Goal: Contribute content: Add original content to the website for others to see

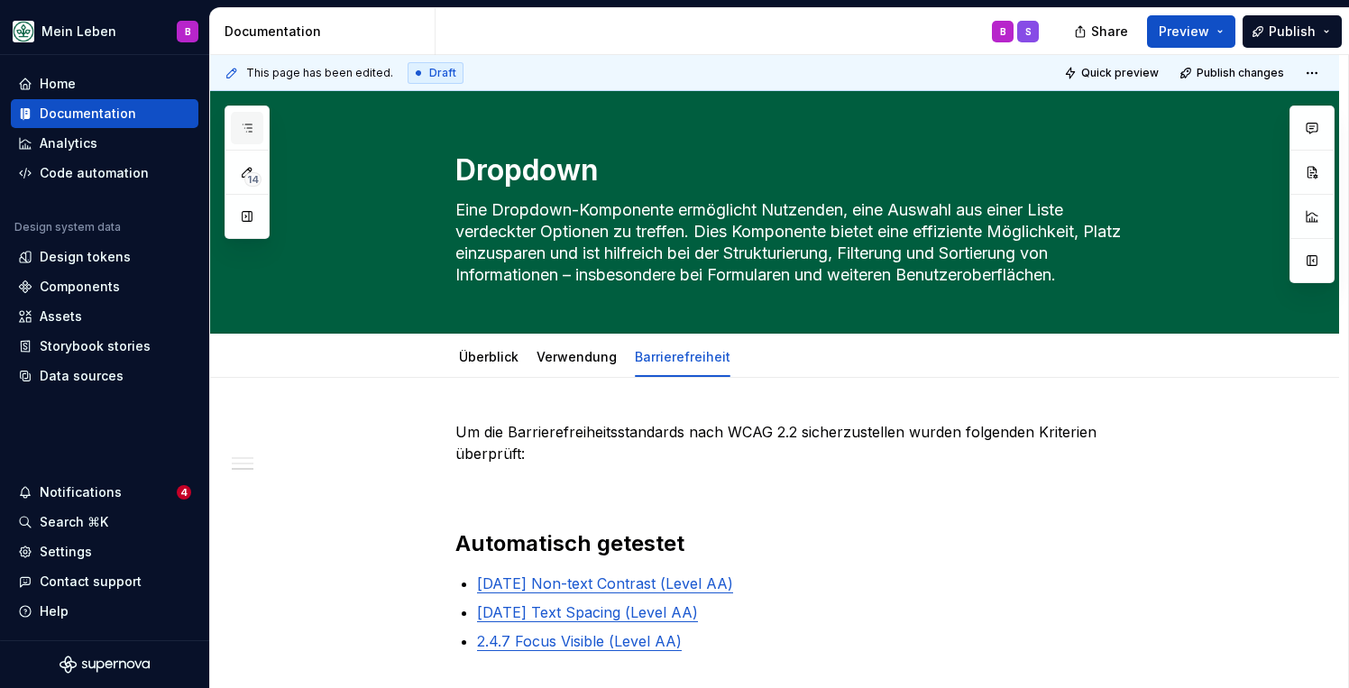
scroll to position [754, 0]
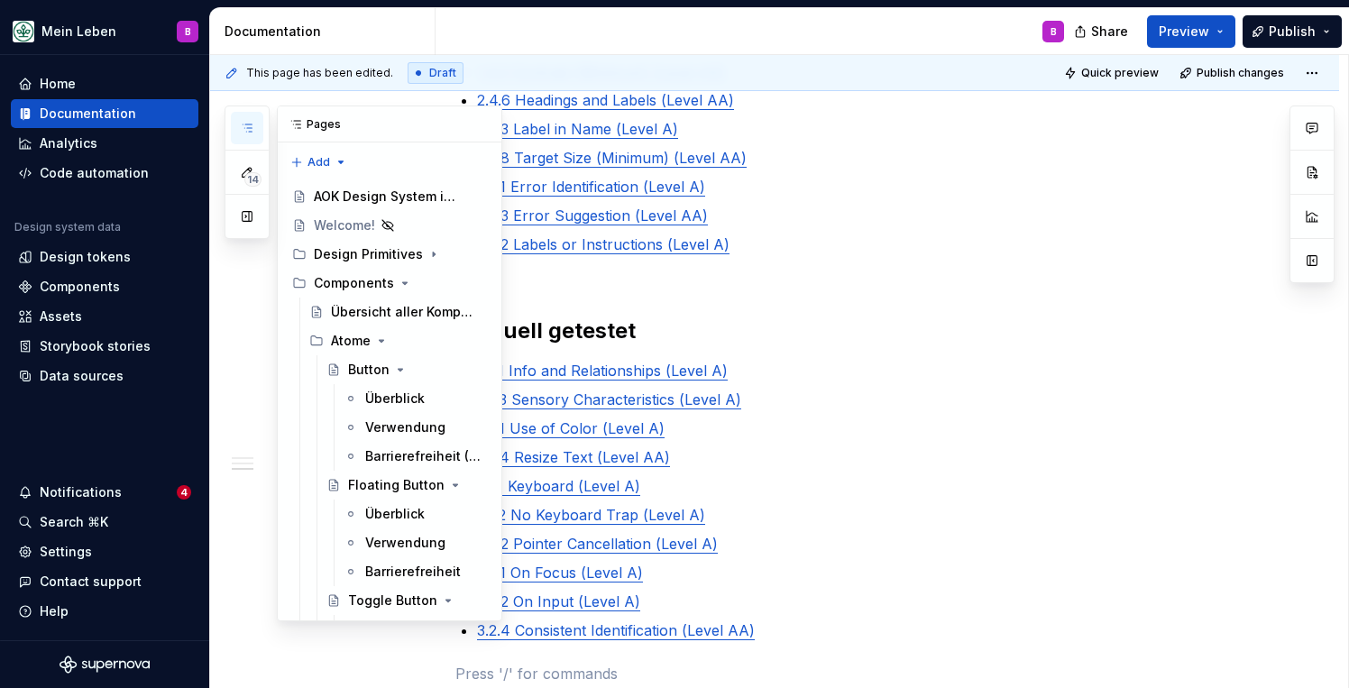
click at [241, 124] on icon "button" at bounding box center [247, 128] width 14 height 14
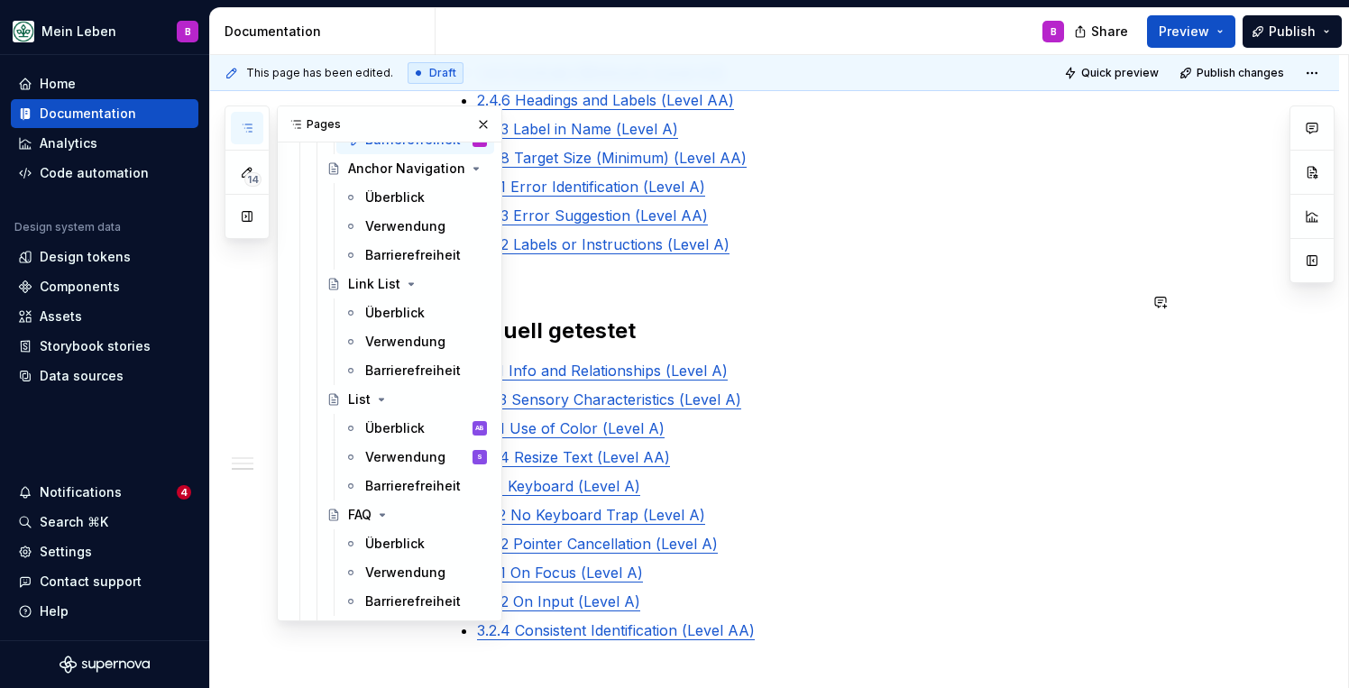
scroll to position [2384, 0]
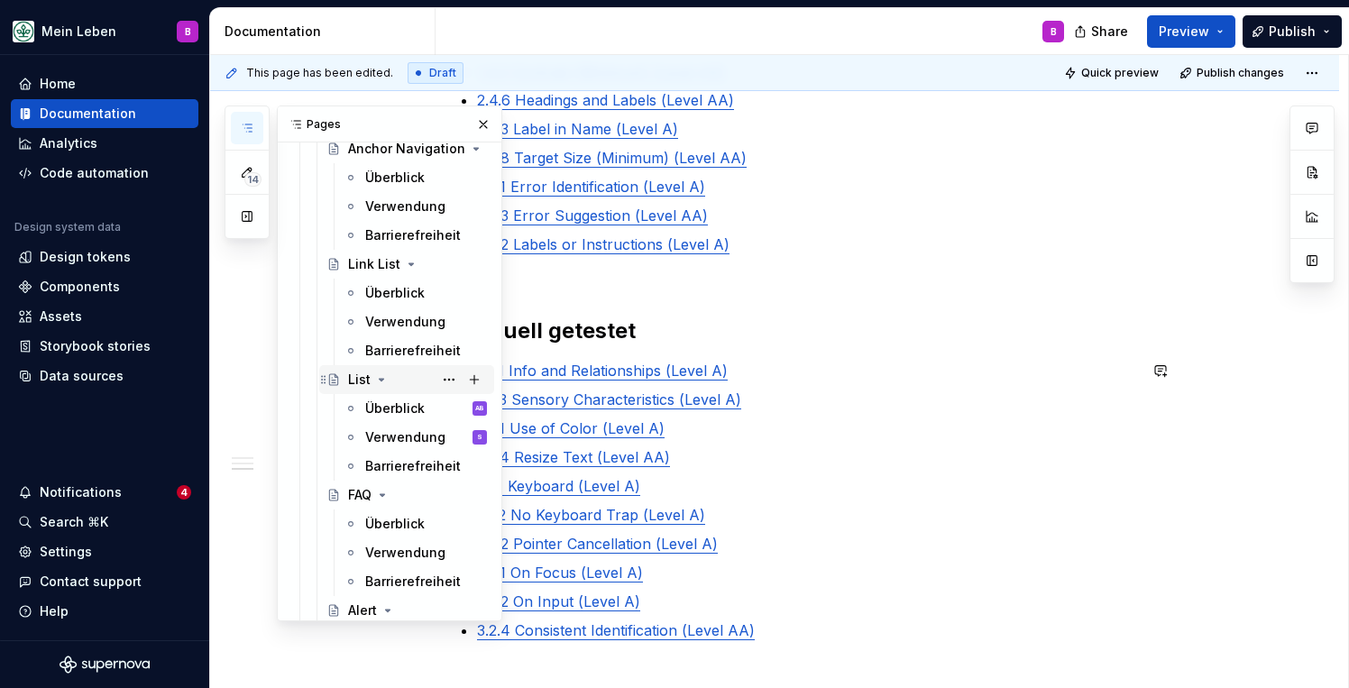
click at [352, 385] on div "List" at bounding box center [359, 380] width 23 height 18
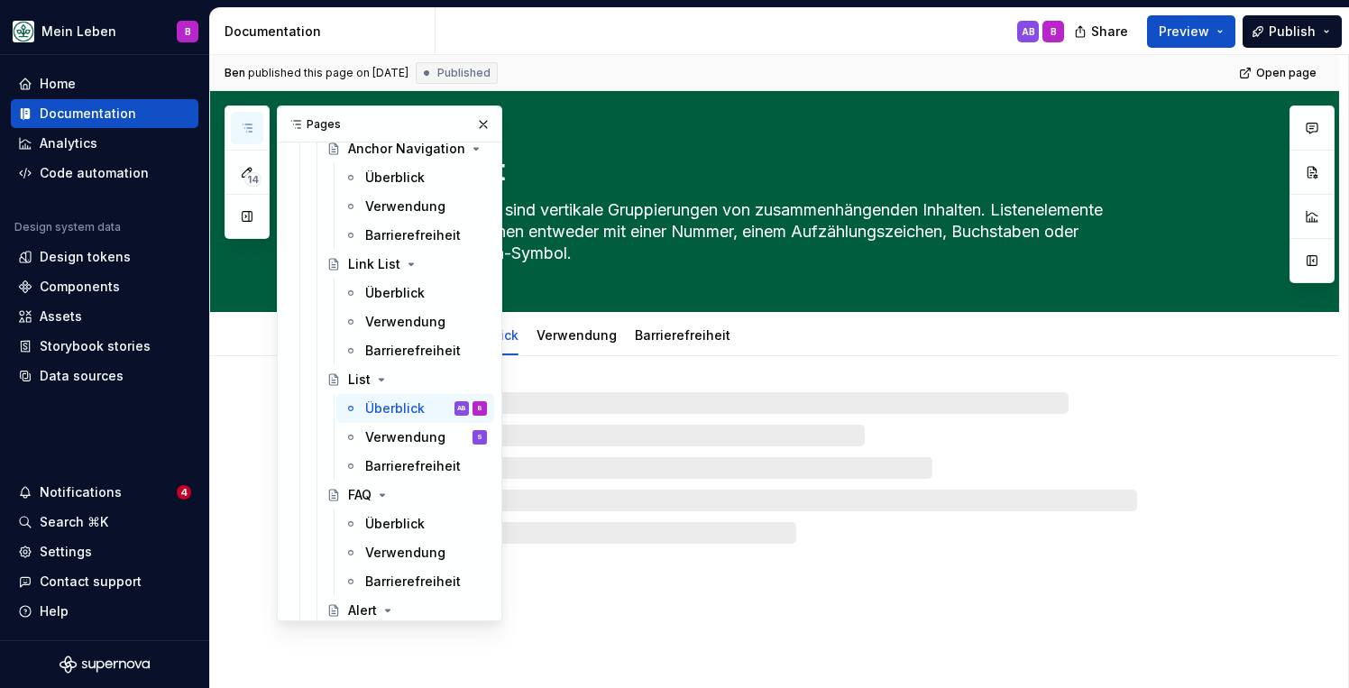
click at [243, 126] on icon "button" at bounding box center [247, 128] width 14 height 14
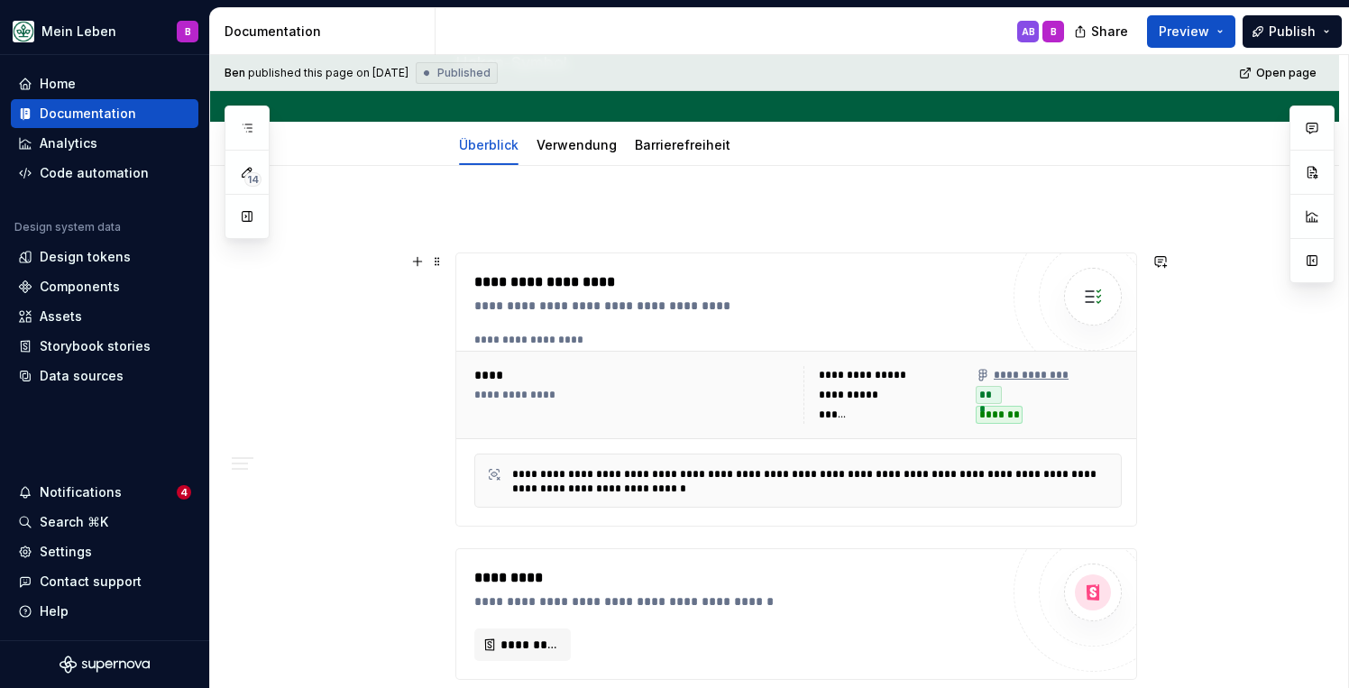
scroll to position [215, 0]
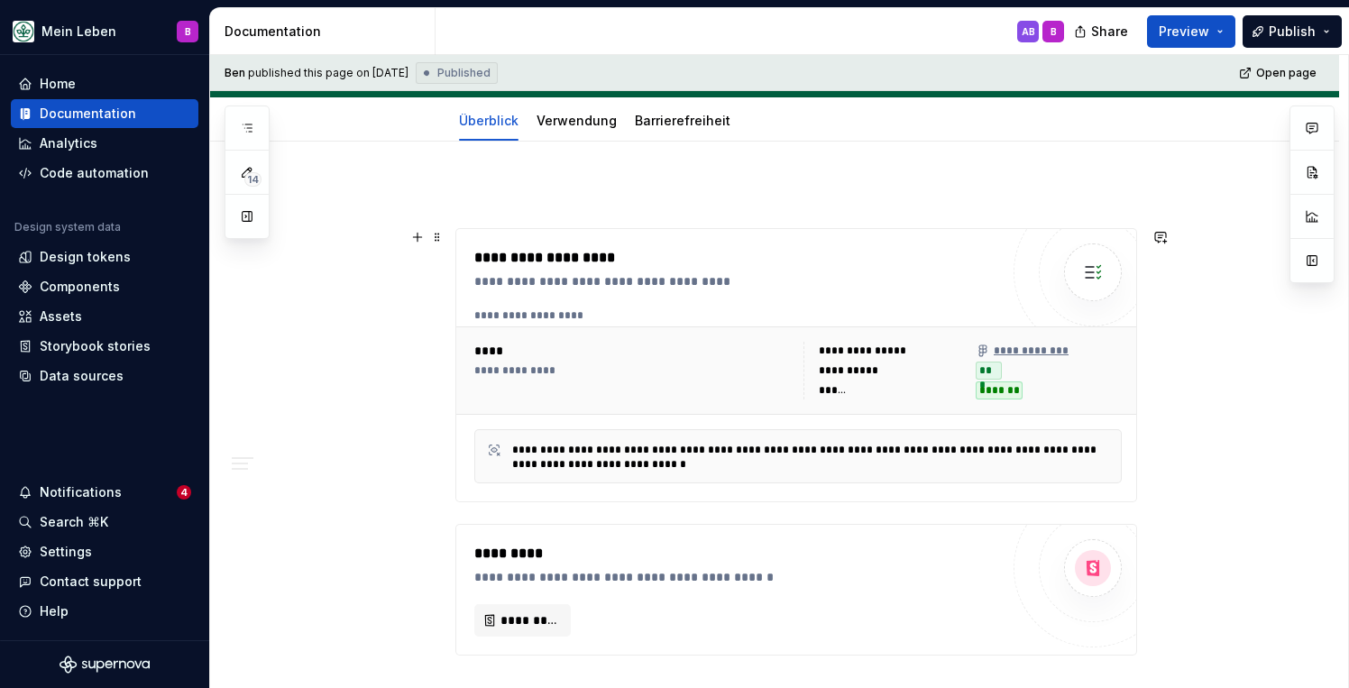
click at [771, 261] on div "**********" at bounding box center [736, 258] width 525 height 22
click at [1314, 304] on button "button" at bounding box center [1311, 298] width 32 height 32
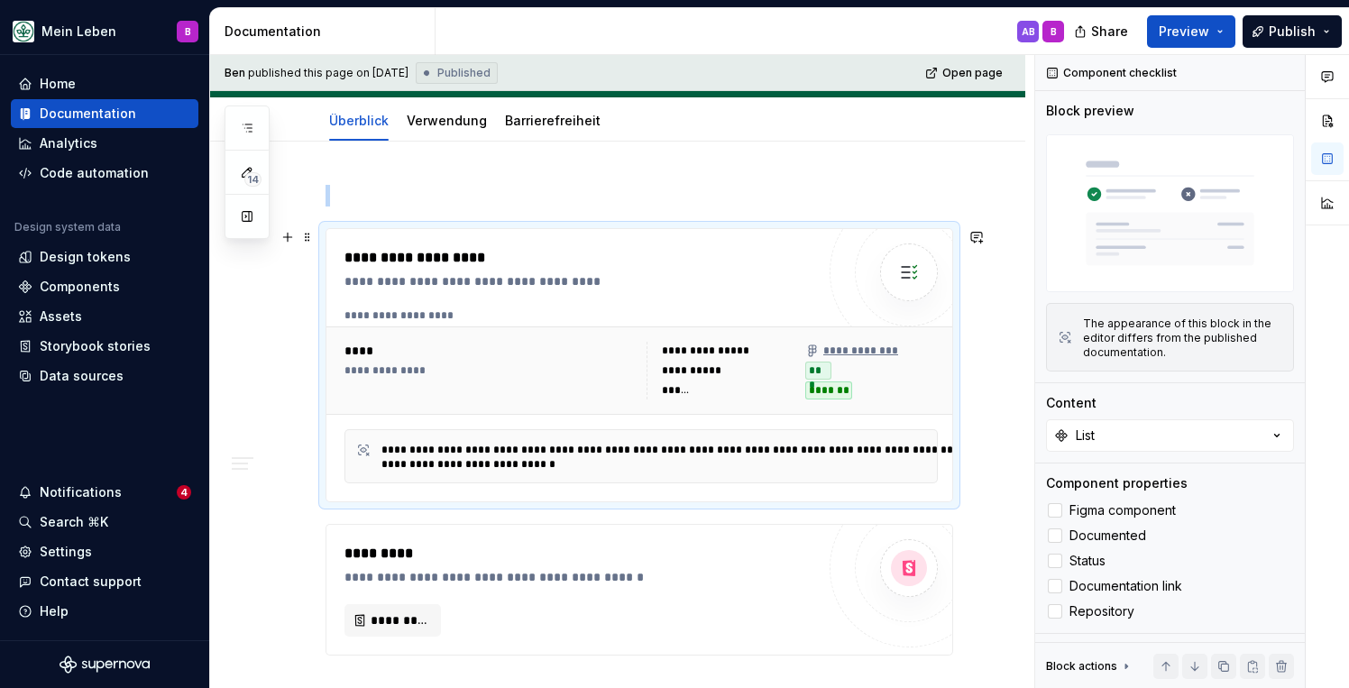
type textarea "*"
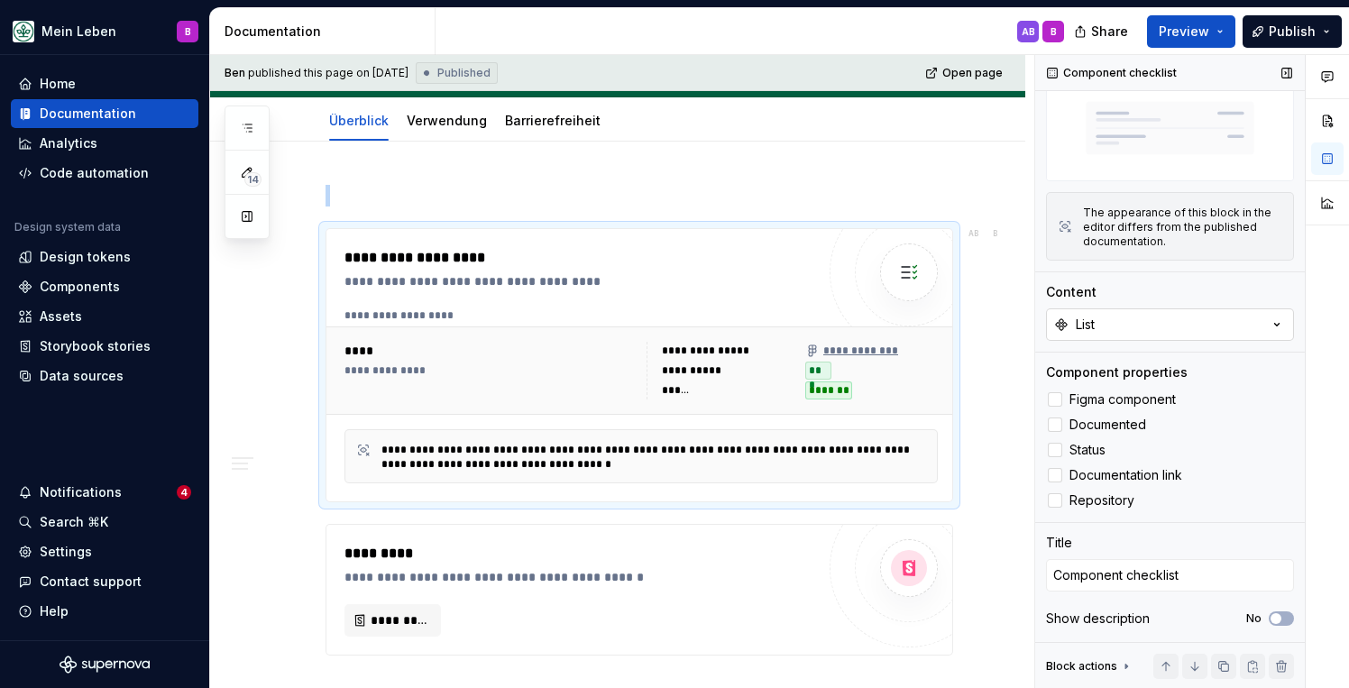
scroll to position [111, 0]
click at [1116, 326] on button "List" at bounding box center [1170, 324] width 248 height 32
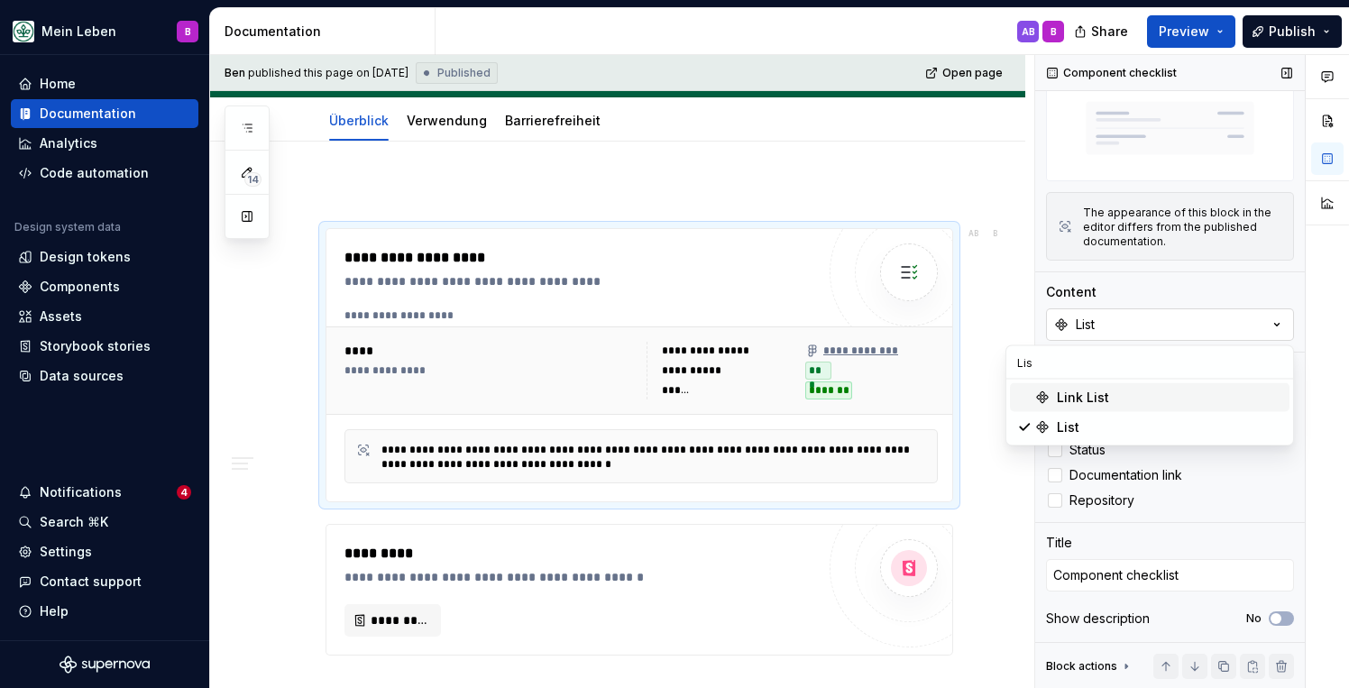
scroll to position [0, 0]
type input "List"
click at [1149, 295] on div "Content" at bounding box center [1170, 292] width 248 height 18
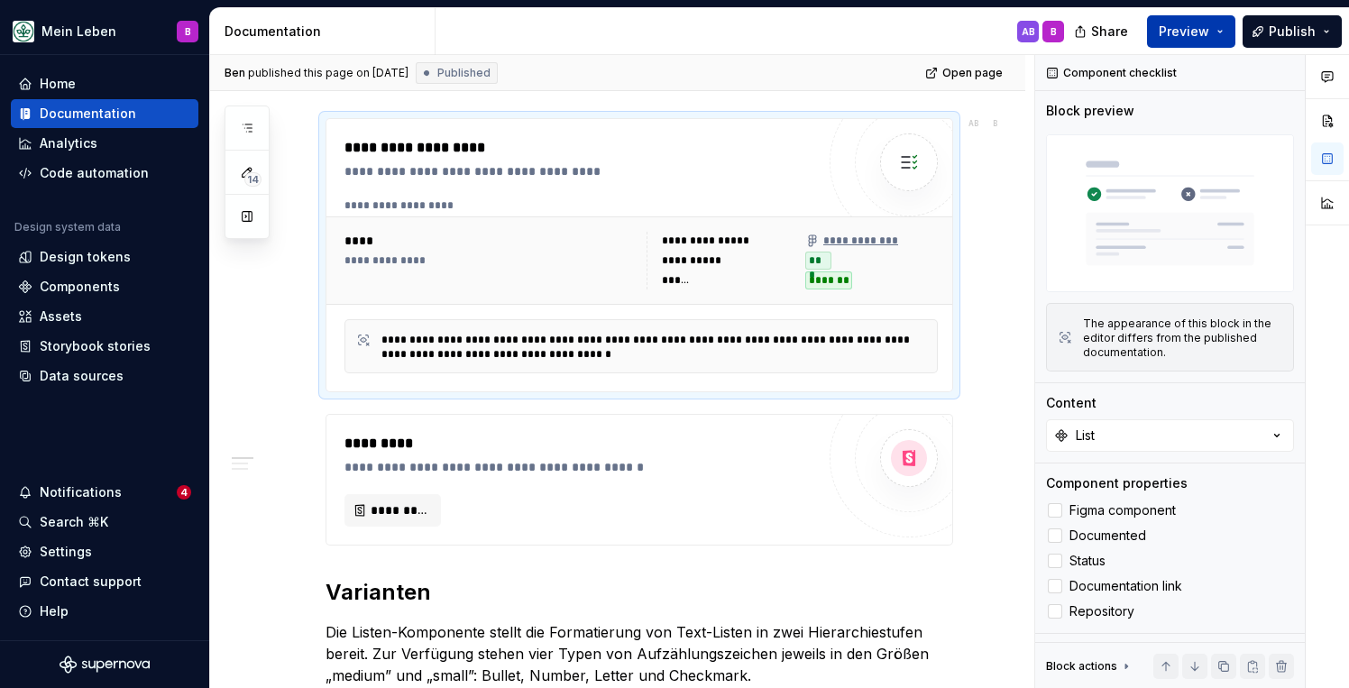
click at [1192, 20] on button "Preview" at bounding box center [1191, 31] width 88 height 32
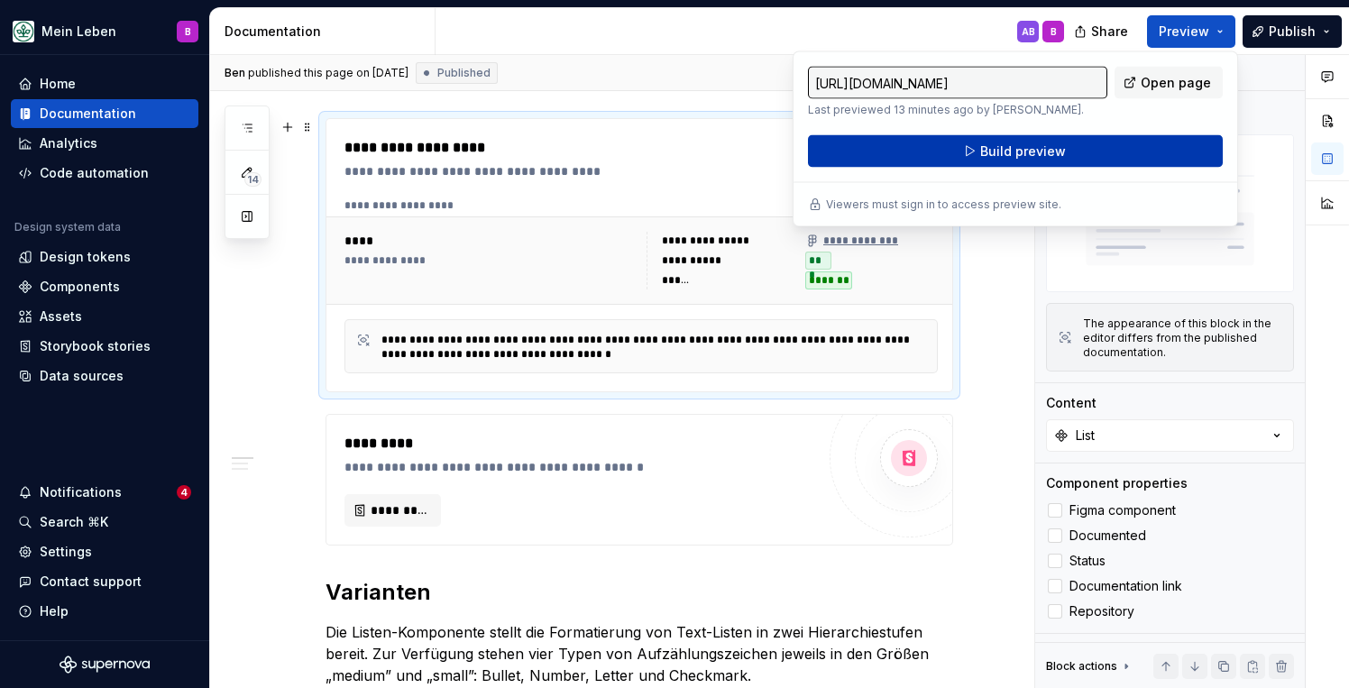
click at [1020, 145] on span "Build preview" at bounding box center [1023, 151] width 86 height 18
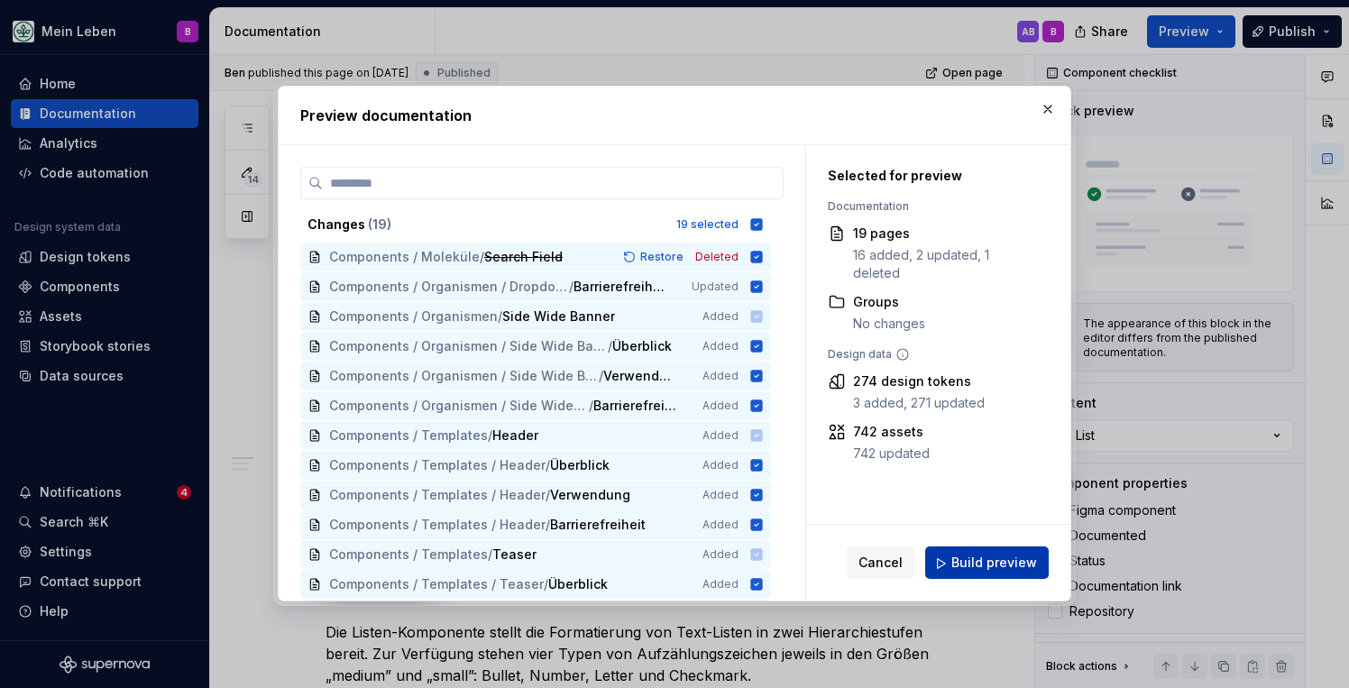
click at [981, 553] on button "Build preview" at bounding box center [987, 563] width 124 height 32
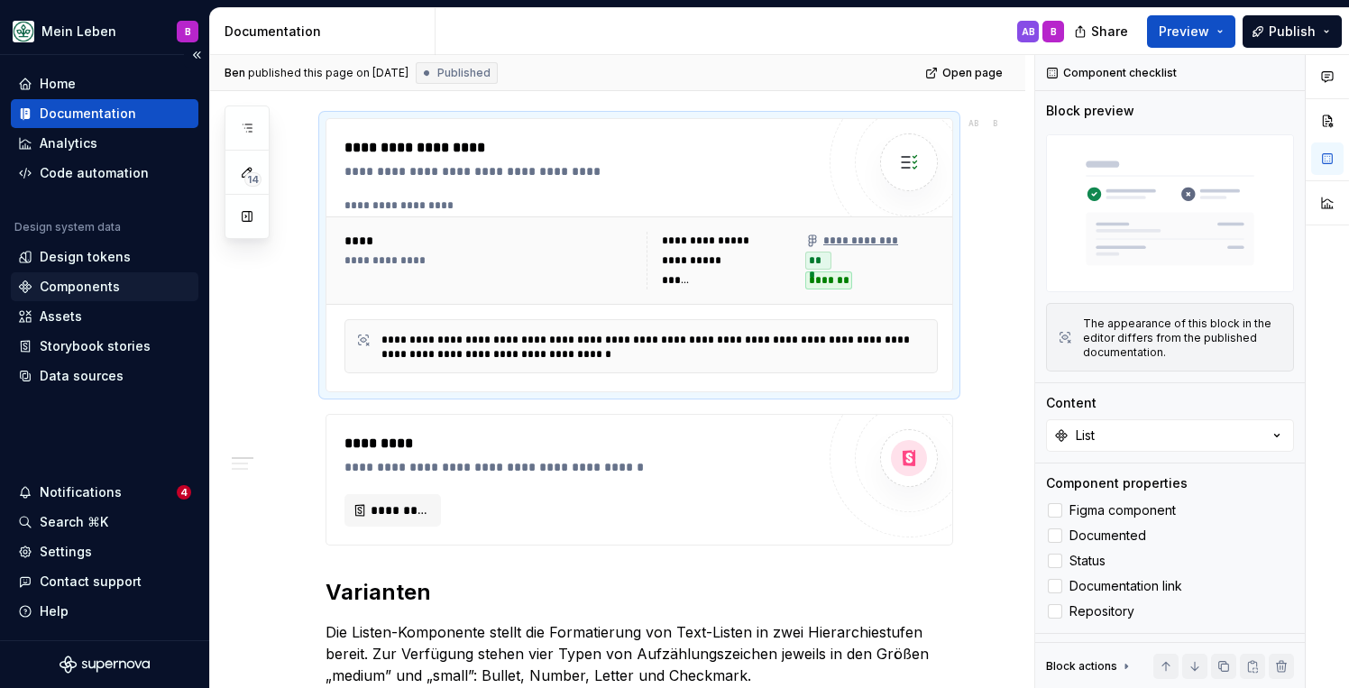
click at [70, 288] on div "Components" at bounding box center [80, 287] width 80 height 18
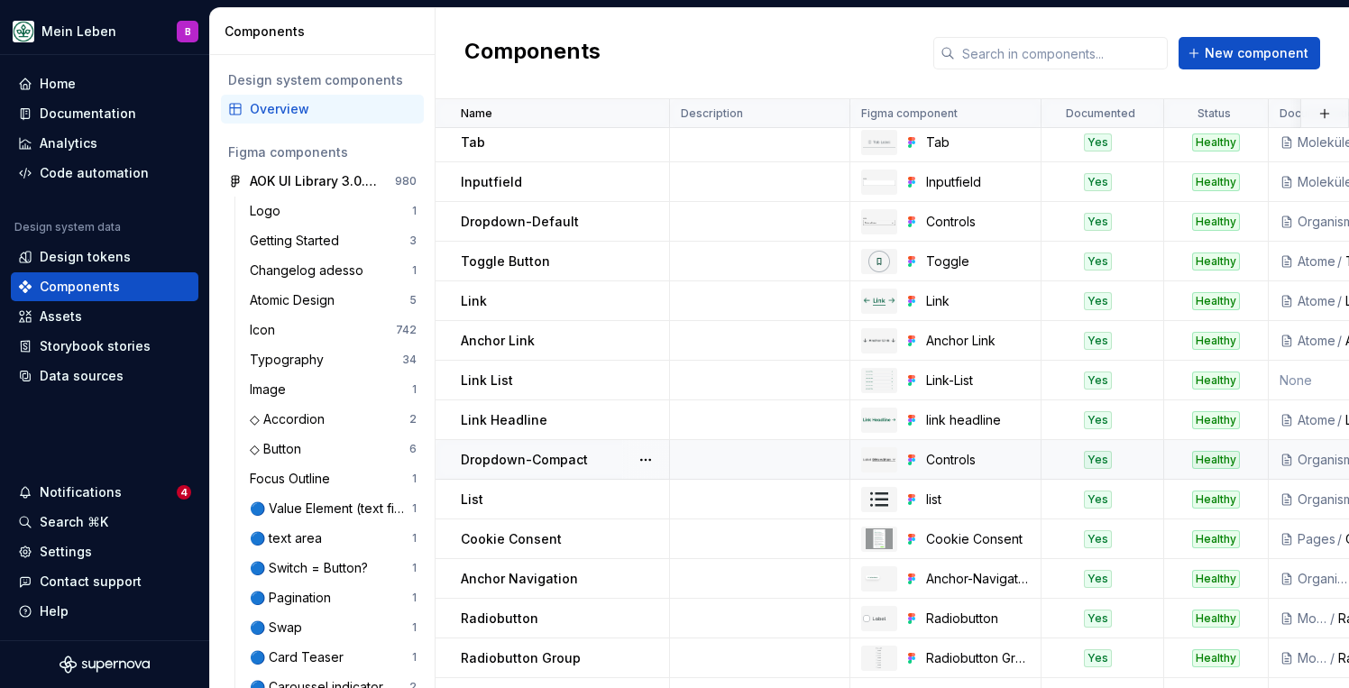
scroll to position [281, 0]
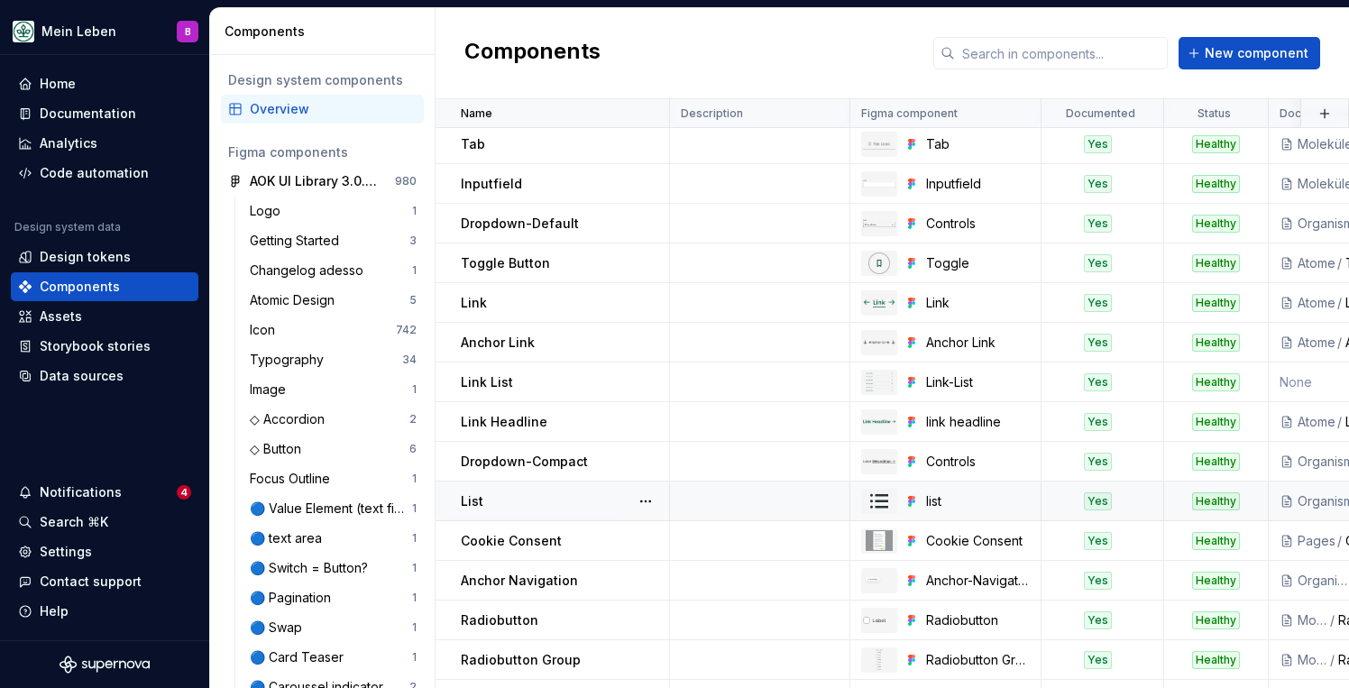
click at [500, 497] on div "List" at bounding box center [564, 501] width 207 height 18
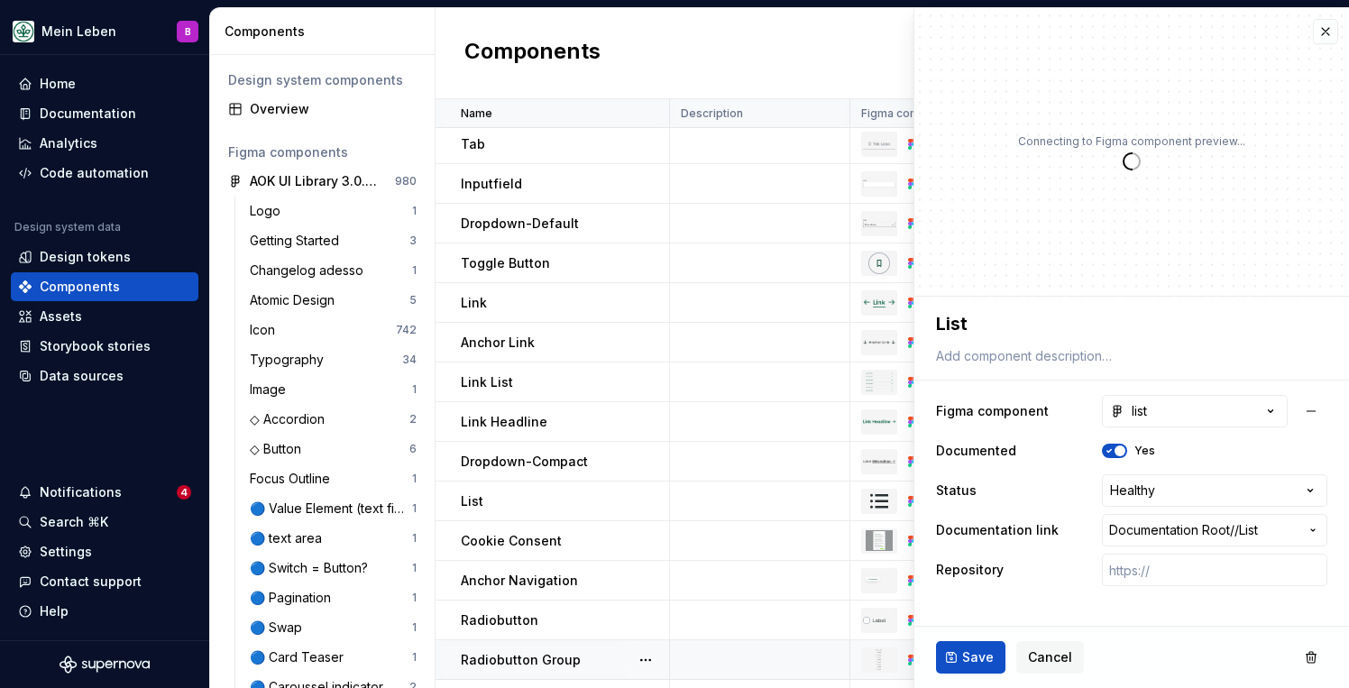
type textarea "*"
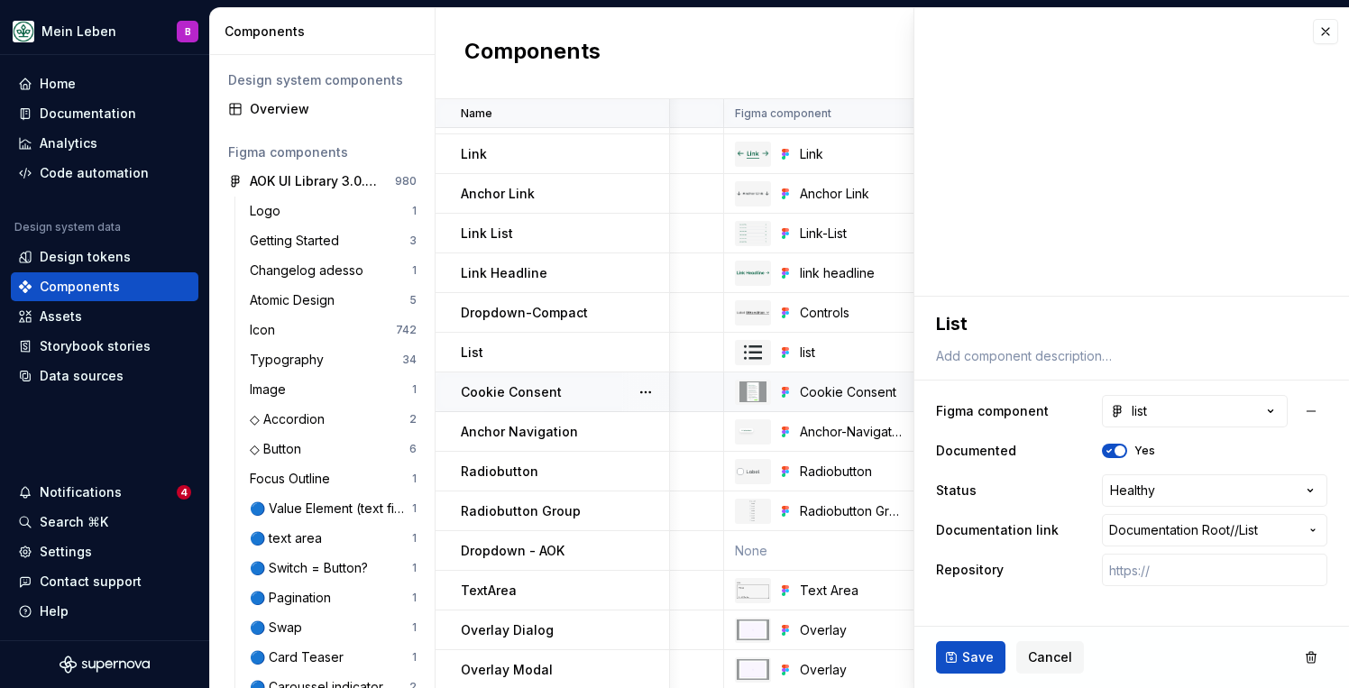
scroll to position [426, 128]
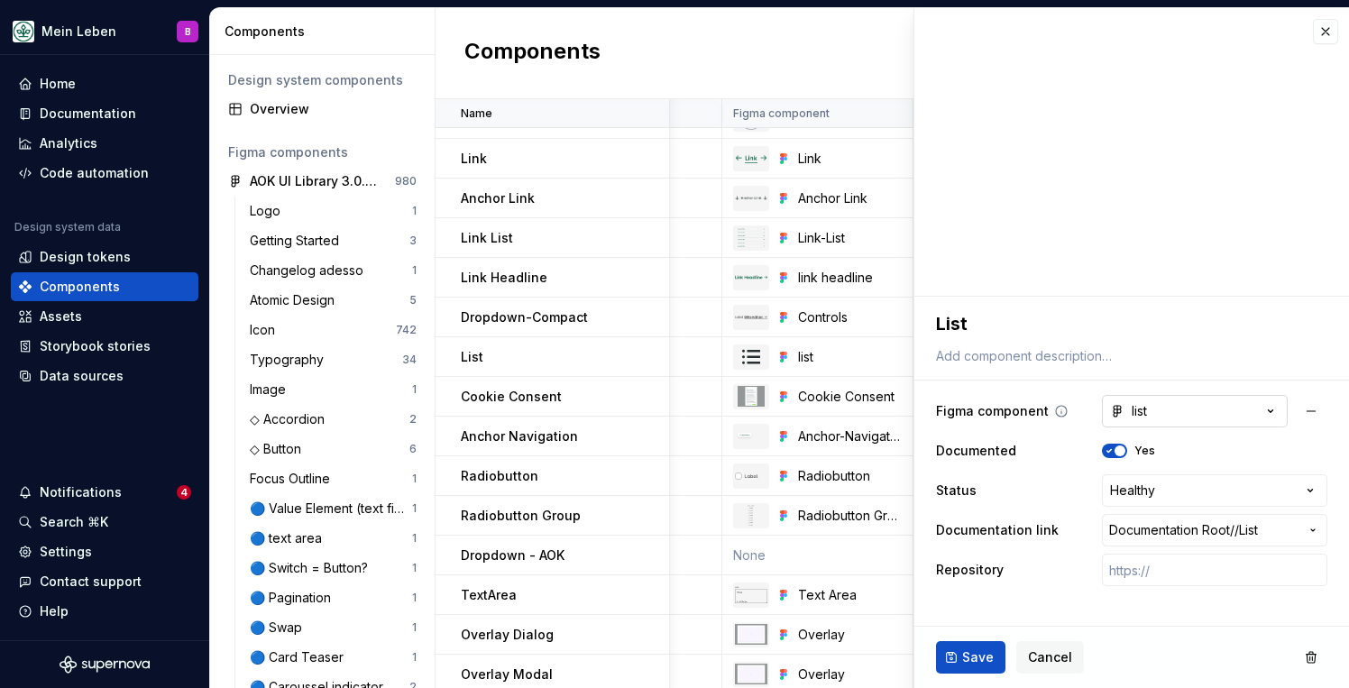
click at [1248, 409] on button "list" at bounding box center [1195, 411] width 186 height 32
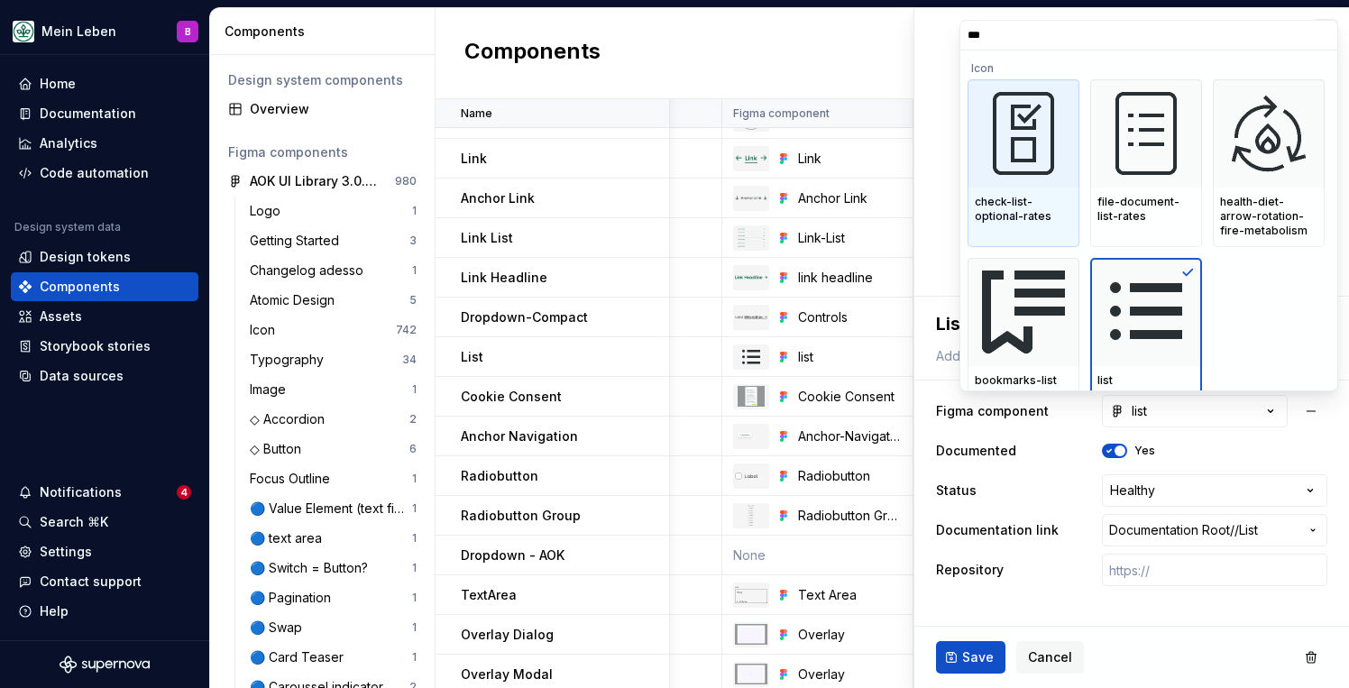
type input "****"
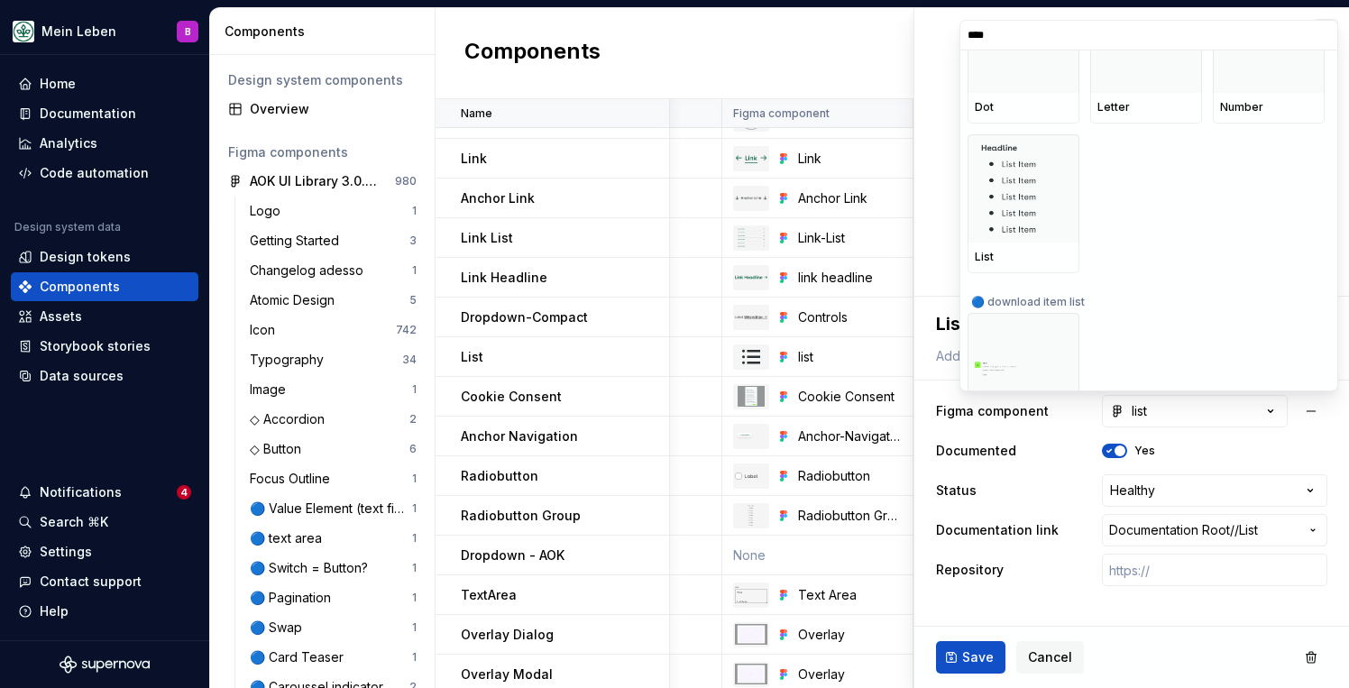
scroll to position [890, 0]
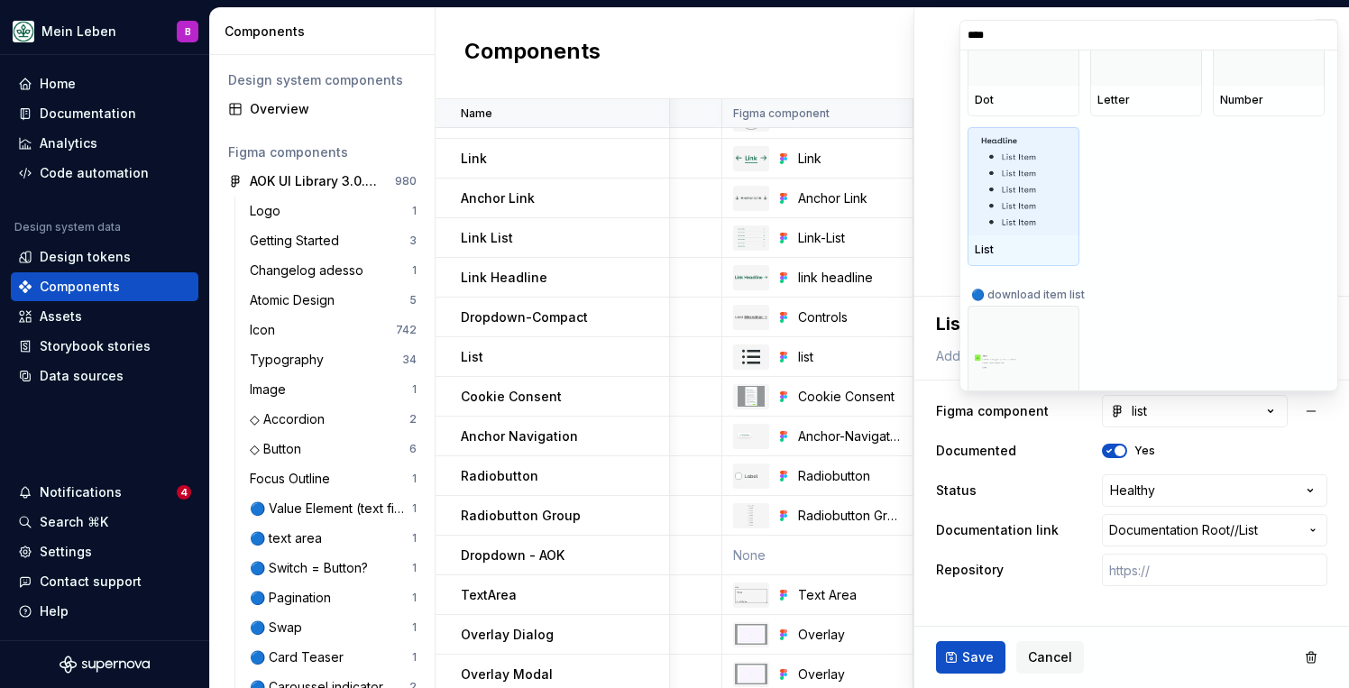
click at [1036, 193] on img at bounding box center [1023, 181] width 84 height 94
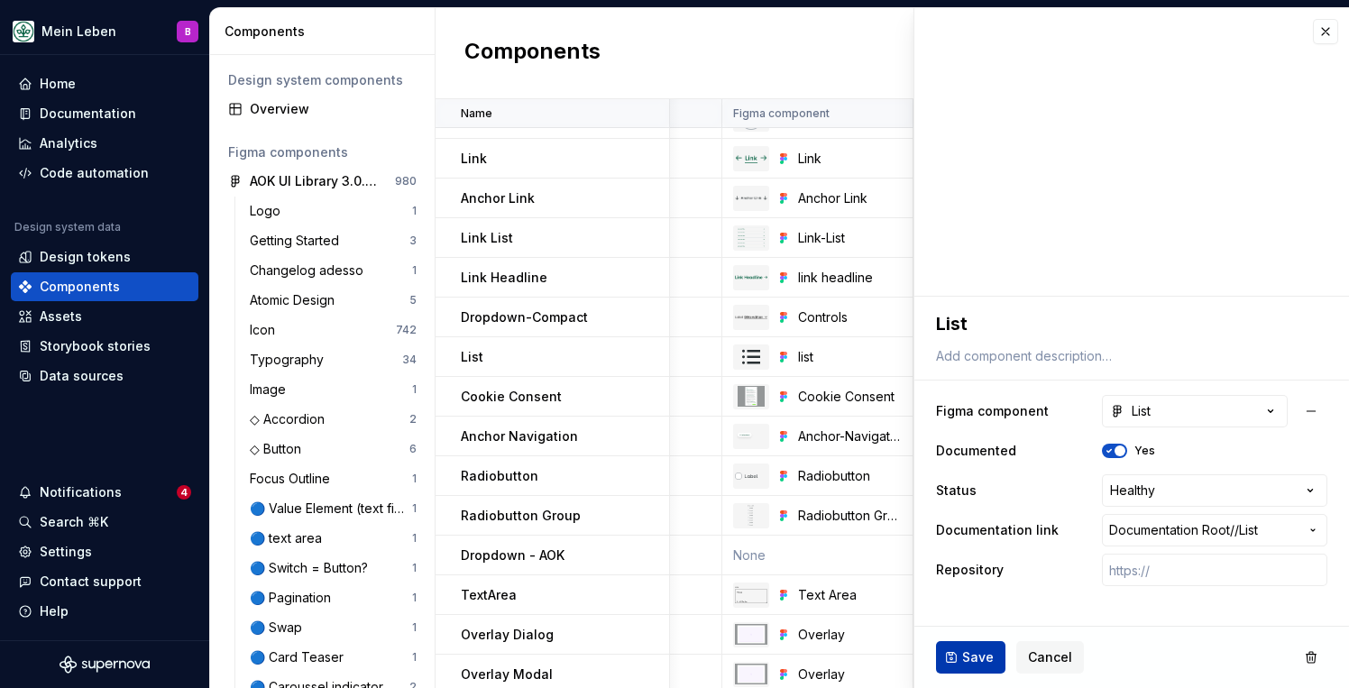
click at [975, 662] on span "Save" at bounding box center [978, 657] width 32 height 18
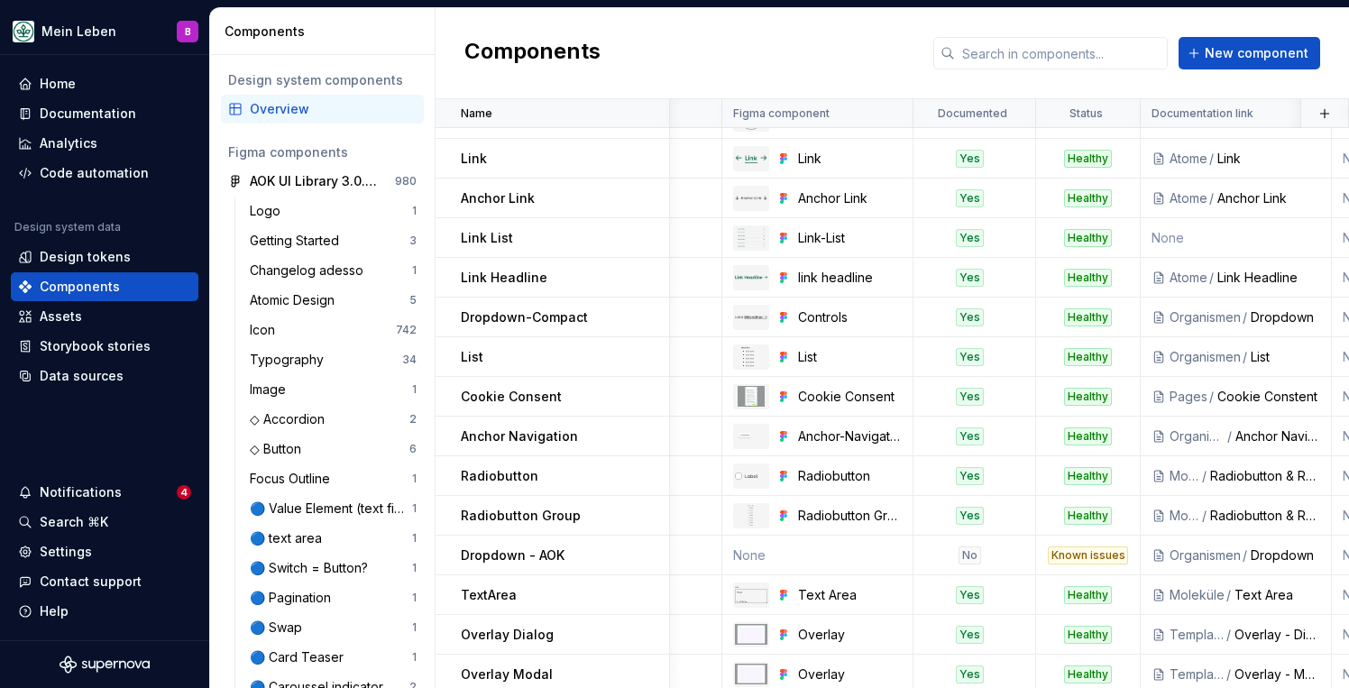
click at [698, 62] on div "Components New component" at bounding box center [891, 53] width 913 height 91
click at [55, 110] on div "Documentation" at bounding box center [88, 114] width 96 height 18
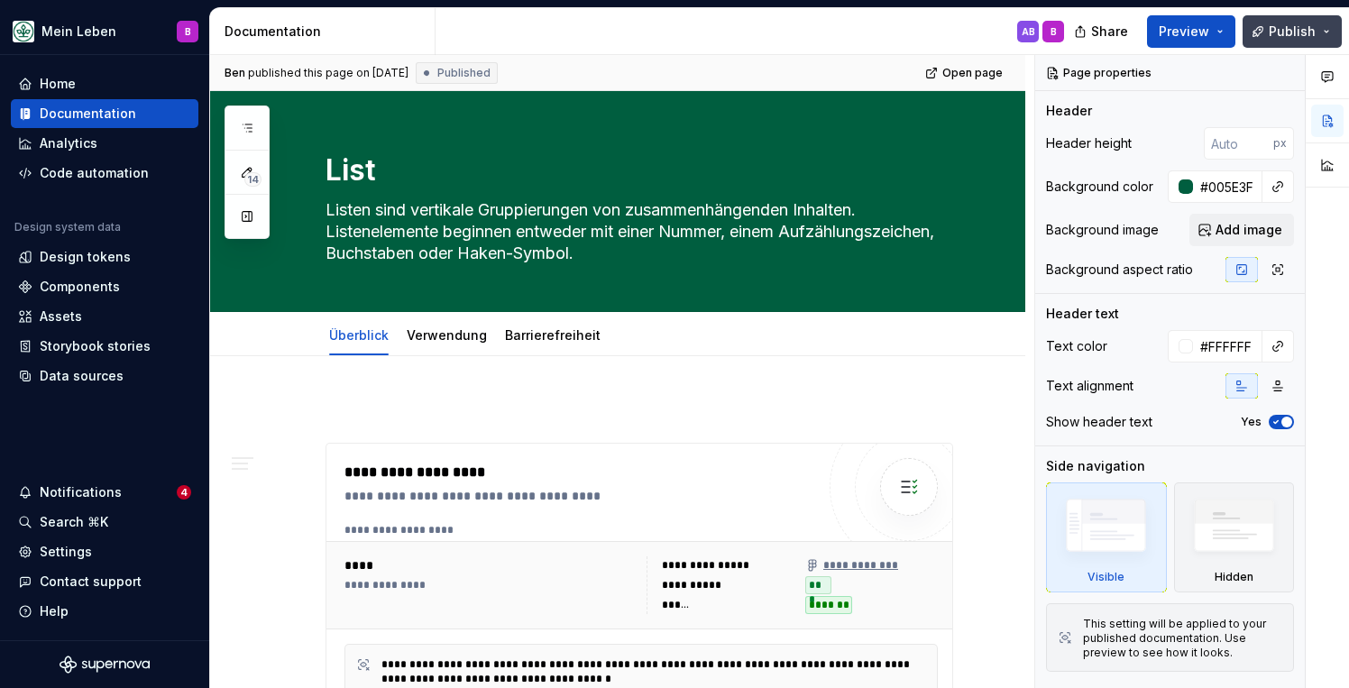
click at [1293, 43] on button "Publish" at bounding box center [1291, 31] width 99 height 32
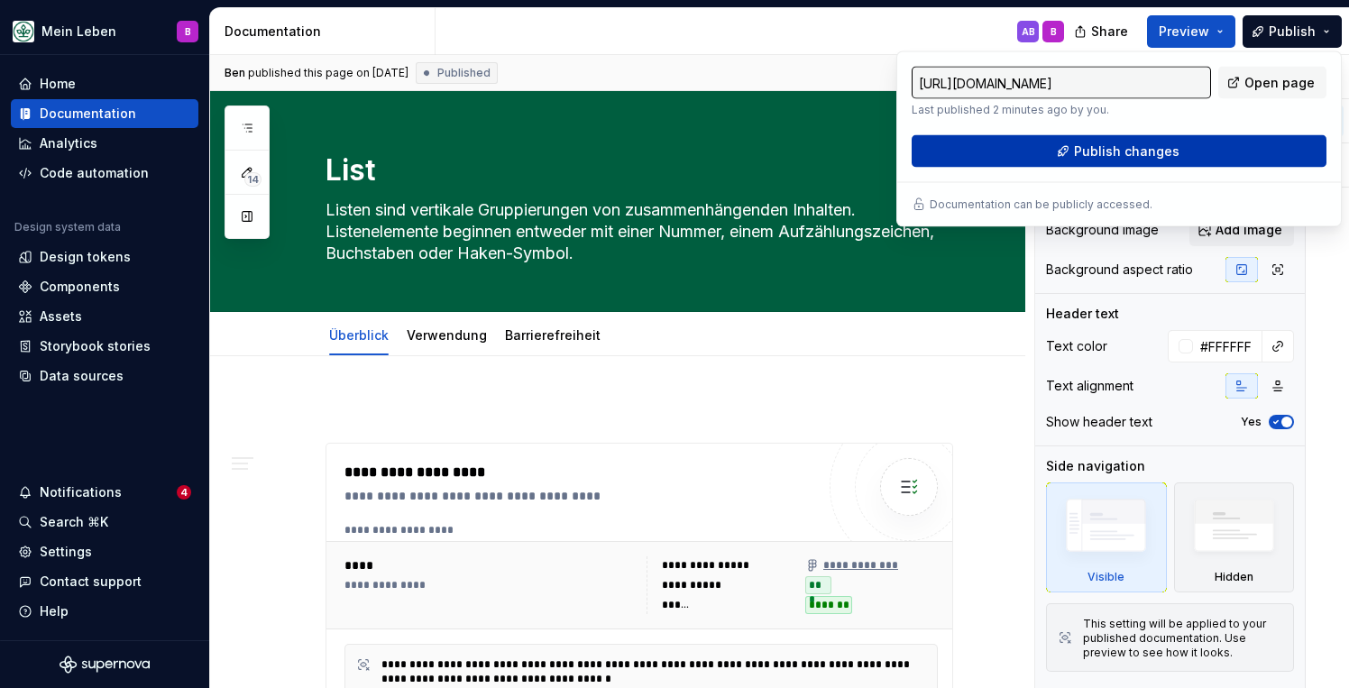
click at [1176, 143] on span "Publish changes" at bounding box center [1126, 151] width 105 height 18
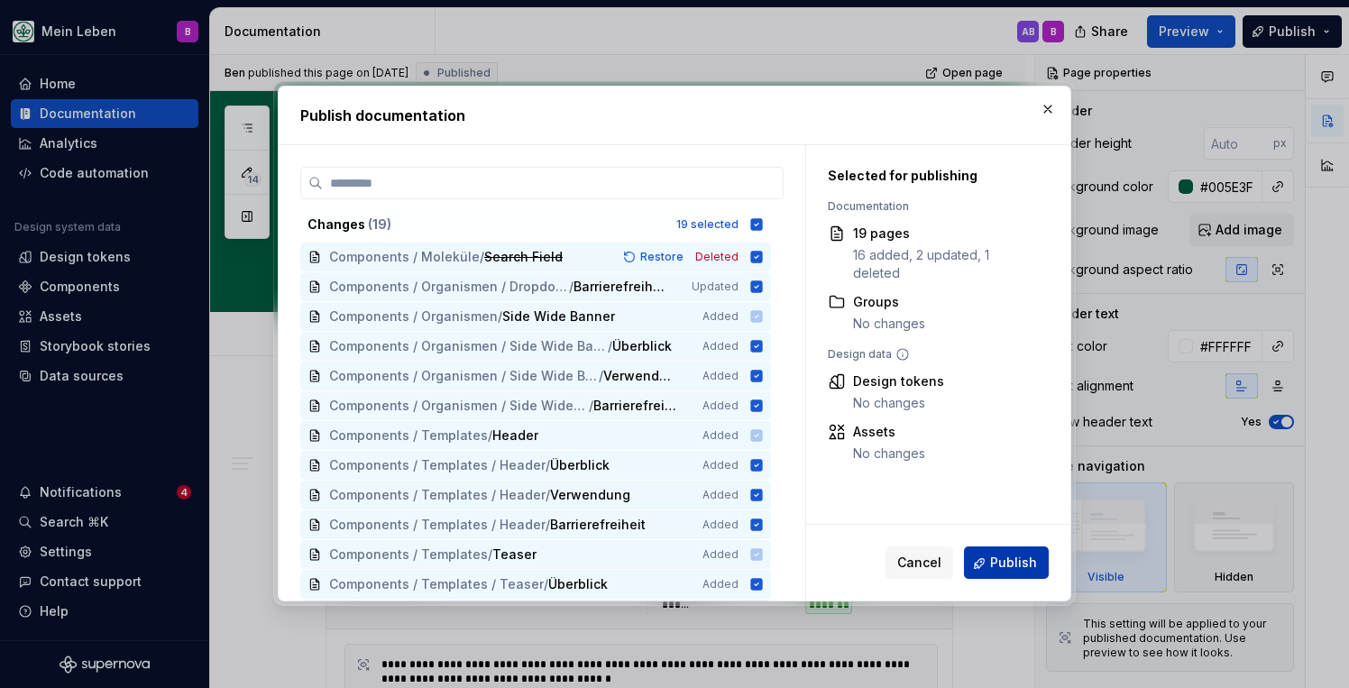
click at [999, 564] on span "Publish" at bounding box center [1013, 563] width 47 height 18
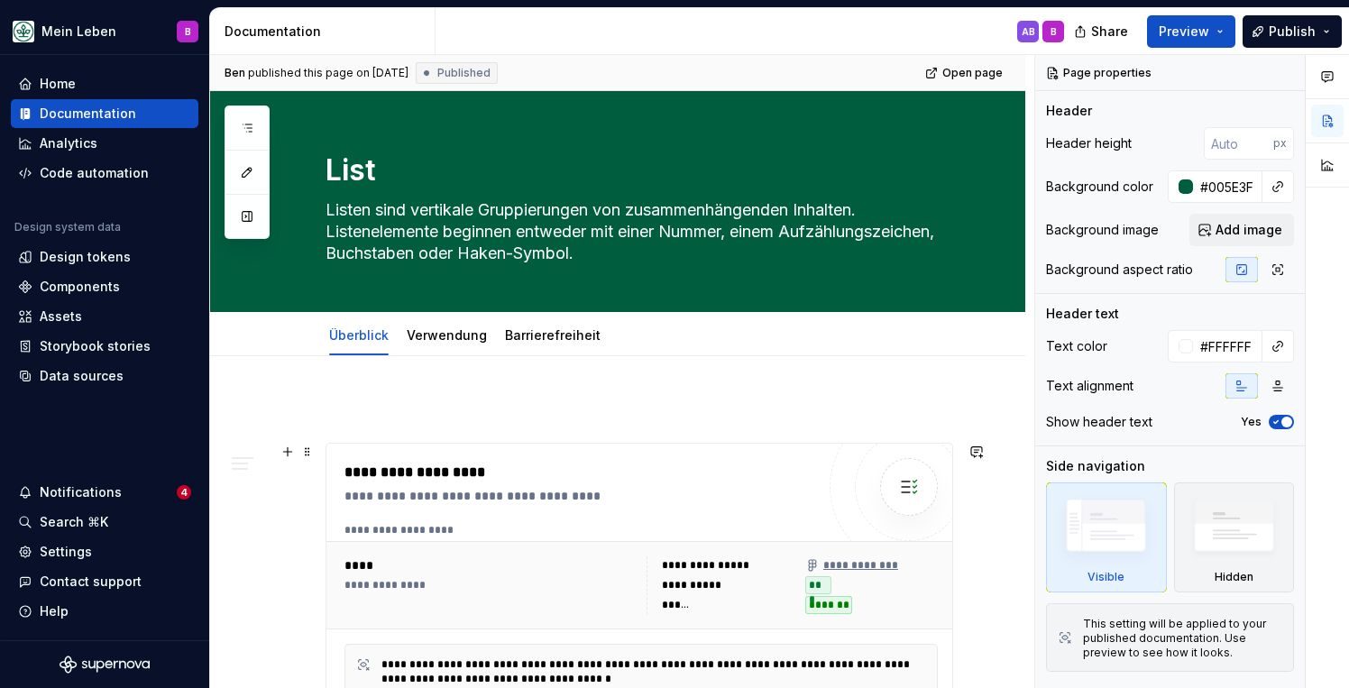
type textarea "*"
